Goal: Communication & Community: Ask a question

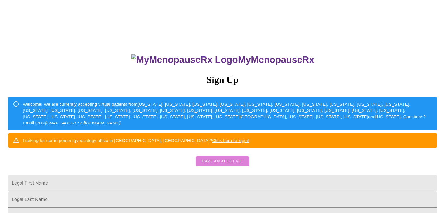
click at [230, 165] on span "Have an account?" at bounding box center [222, 161] width 42 height 7
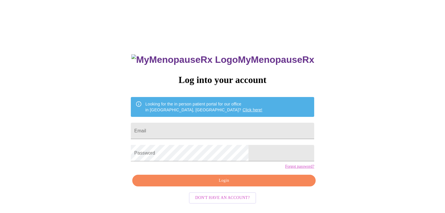
click at [205, 120] on form "Email" at bounding box center [222, 131] width 183 height 22
click at [207, 123] on input "Email" at bounding box center [222, 131] width 183 height 16
type input "[EMAIL_ADDRESS][DOMAIN_NAME]"
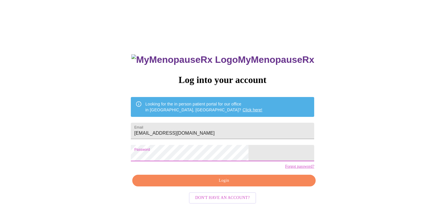
click at [198, 186] on button "Login" at bounding box center [223, 181] width 183 height 12
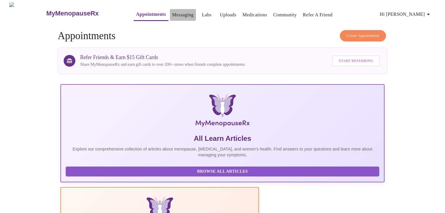
click at [172, 14] on link "Messaging" at bounding box center [182, 15] width 21 height 8
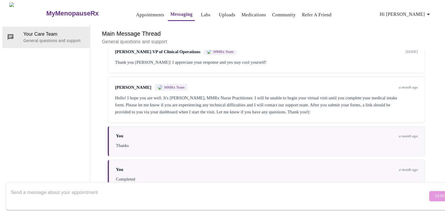
scroll to position [524, 0]
click at [172, 186] on textarea "Send a message about your appointment" at bounding box center [219, 195] width 417 height 19
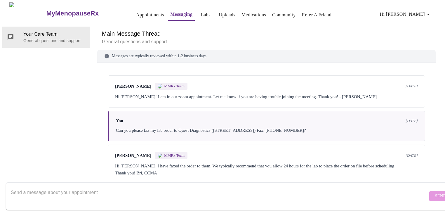
scroll to position [22, 0]
click at [182, 186] on textarea "Send a message about your appointment" at bounding box center [219, 195] width 417 height 19
click at [128, 186] on textarea "Hi, I am following up regarding my current prescriptions ([MEDICAL_DATA] 20 mg …" at bounding box center [219, 195] width 417 height 19
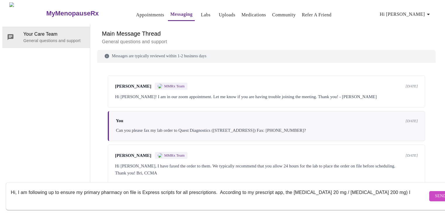
click at [334, 187] on textarea "Hi, I am following up to ensure my primary pharmacy on file is Express scripts …" at bounding box center [219, 195] width 417 height 19
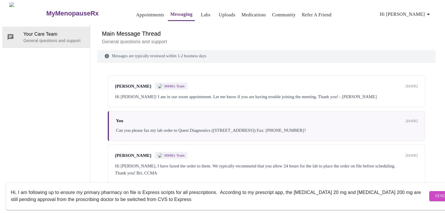
click at [161, 186] on textarea "Hi, I am following up to ensure my primary pharmacy on file is Express scripts …" at bounding box center [219, 195] width 417 height 19
click at [194, 195] on textarea "Hi, I am following up to ensure my primary pharmacy on file is Express Scripts …" at bounding box center [219, 195] width 417 height 19
click at [275, 187] on textarea "Hi, I am following up to ensure my primary pharmacy on file is Express Scripts …" at bounding box center [219, 195] width 417 height 19
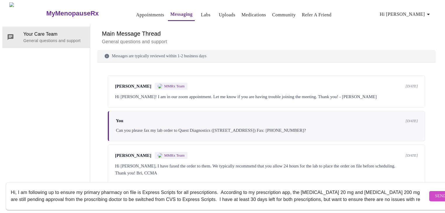
scroll to position [4, 0]
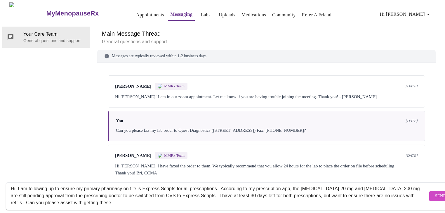
click at [117, 194] on textarea "Hi, I am following up to ensure my primary pharmacy on file is Express Scripts …" at bounding box center [219, 195] width 417 height 19
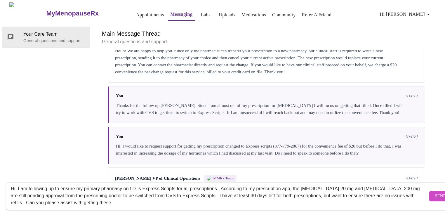
scroll to position [233, 0]
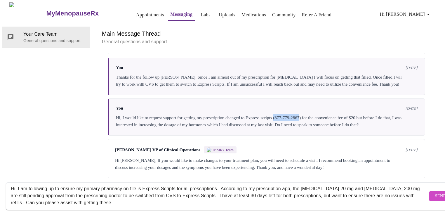
drag, startPoint x: 313, startPoint y: 125, endPoint x: 285, endPoint y: 125, distance: 28.3
click at [285, 125] on div "Hi, I would like to request support for getting my prescription changed to Expr…" at bounding box center [267, 121] width 302 height 14
copy div "([PHONE_NUMBER]"
click at [123, 198] on textarea "Hi, I am following up to ensure my primary pharmacy on file is Express Scripts …" at bounding box center [219, 195] width 417 height 19
paste textarea "([PHONE_NUMBER]"
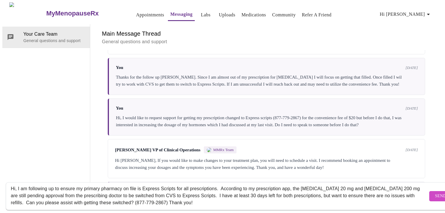
type textarea "Hi, I am following up to ensure my primary pharmacy on file is Express Scripts …"
click at [429, 191] on button "Send" at bounding box center [440, 196] width 23 height 10
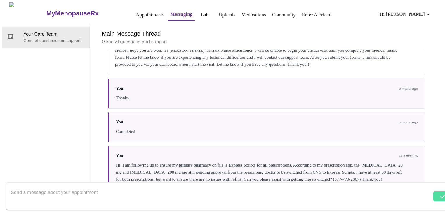
scroll to position [580, 0]
